Goal: Use online tool/utility: Utilize a website feature to perform a specific function

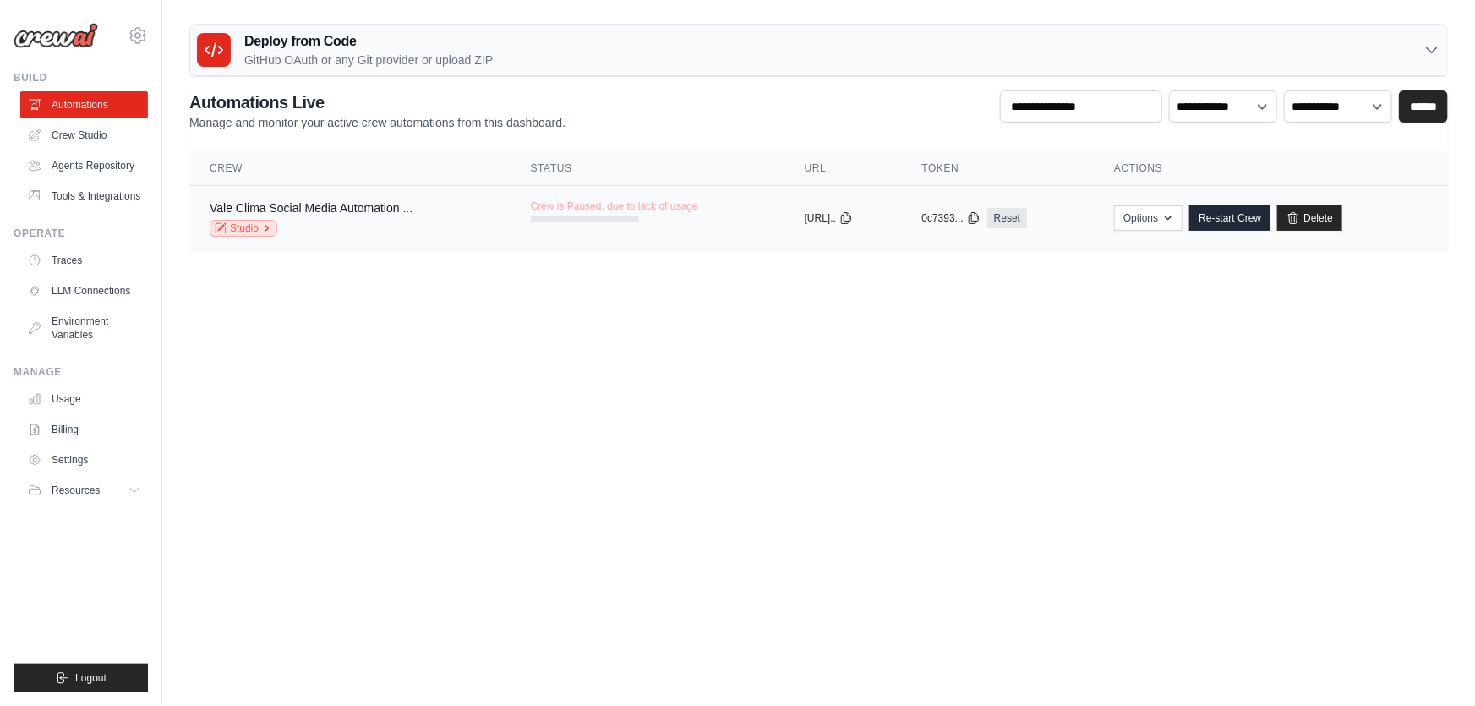
click at [260, 232] on link "Studio" at bounding box center [244, 228] width 68 height 17
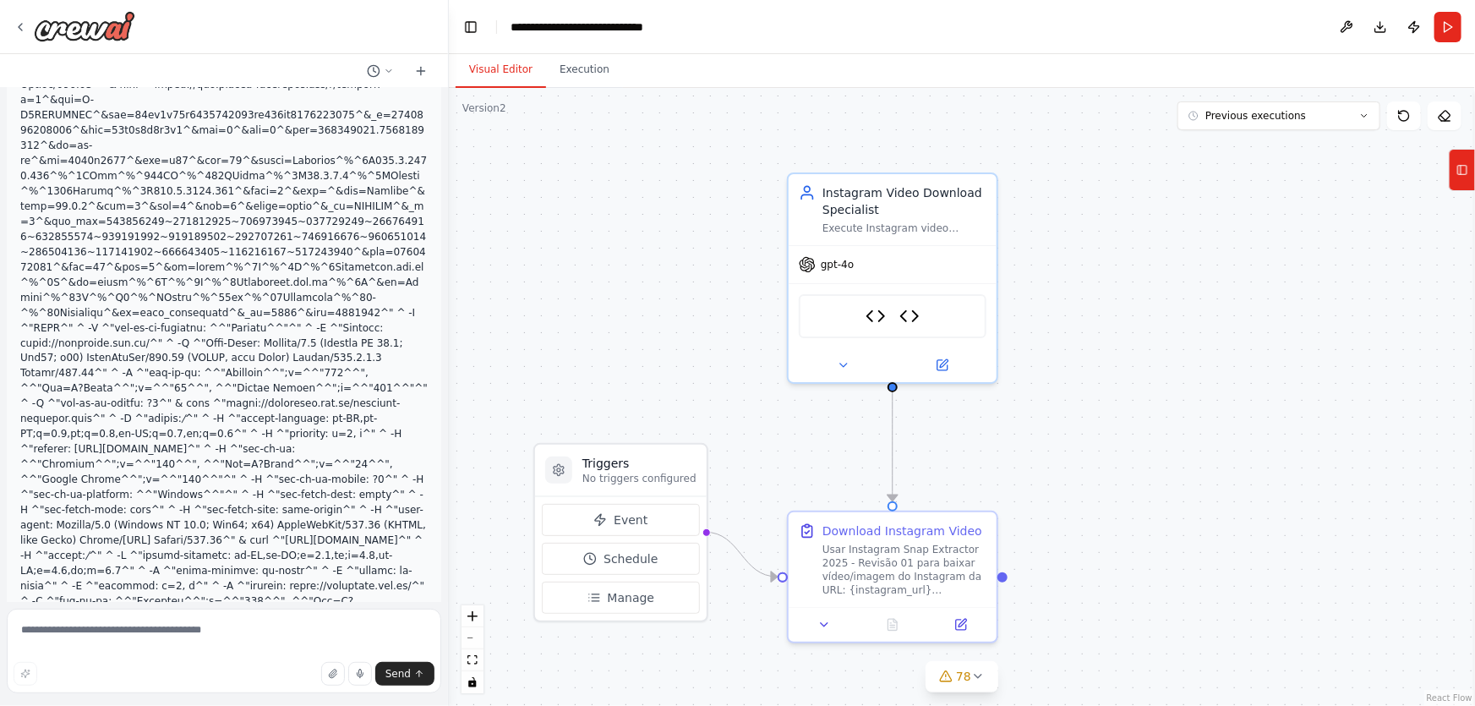
scroll to position [397467, 0]
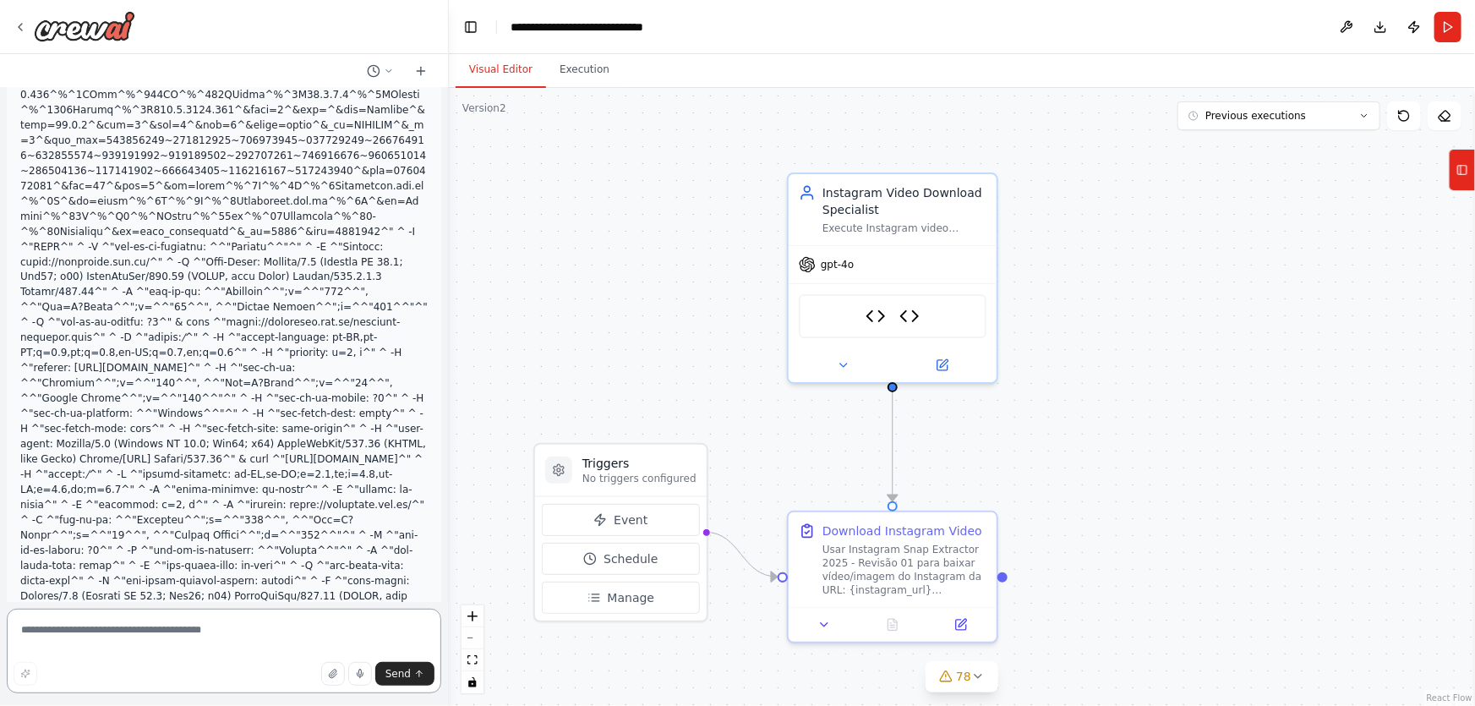
click at [317, 637] on textarea at bounding box center [224, 650] width 434 height 85
click at [1444, 30] on button "Run" at bounding box center [1447, 27] width 27 height 30
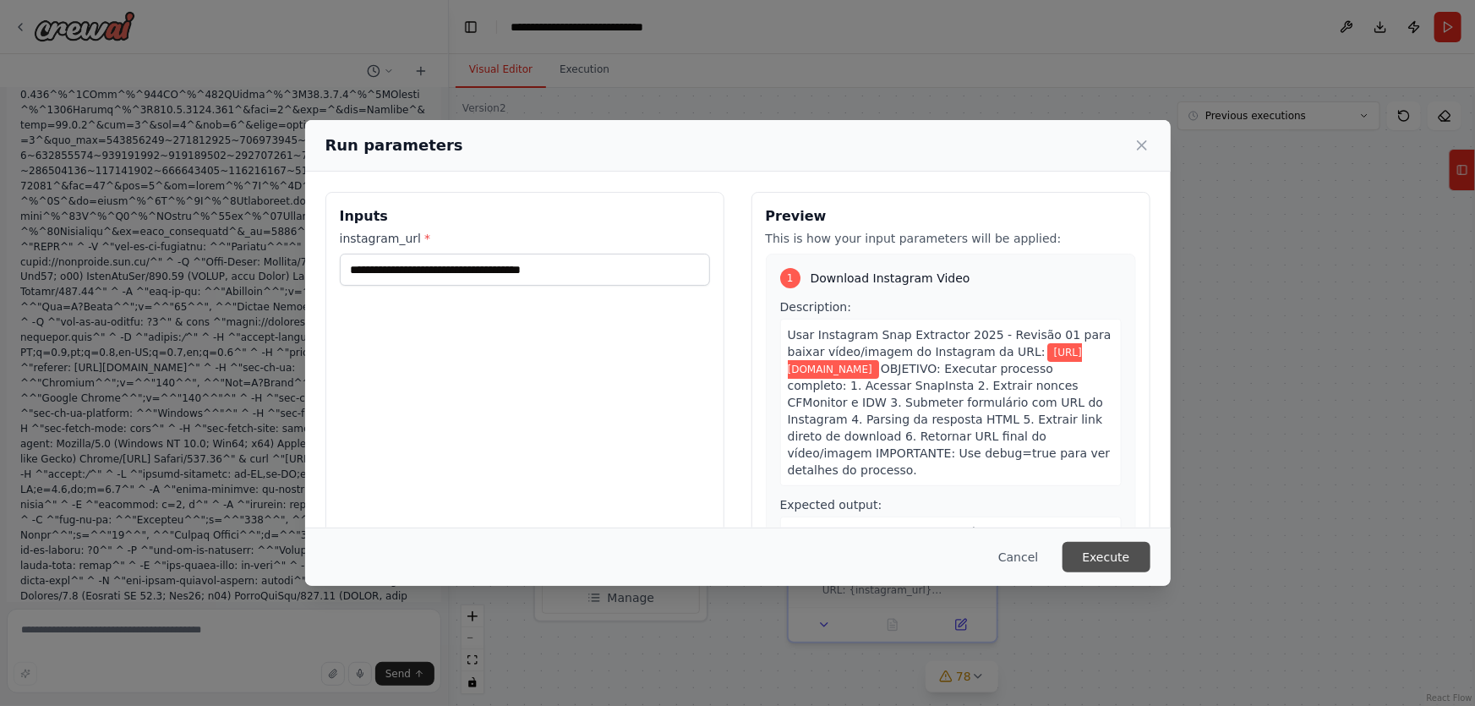
click at [1087, 551] on button "Execute" at bounding box center [1106, 557] width 88 height 30
